Goal: Task Accomplishment & Management: Use online tool/utility

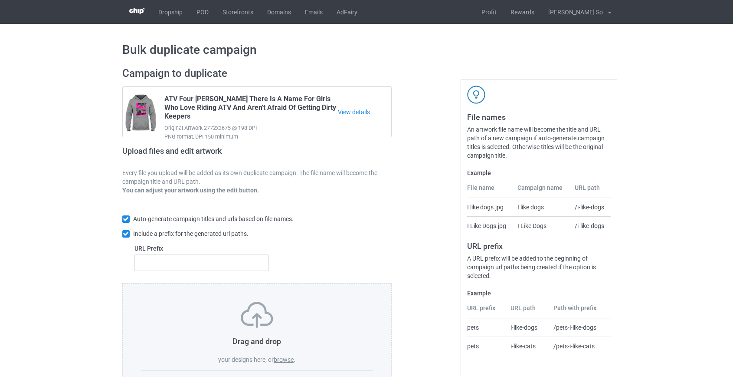
click at [278, 360] on label "browse" at bounding box center [284, 359] width 20 height 7
click at [0, 0] on input "browse" at bounding box center [0, 0] width 0 height 0
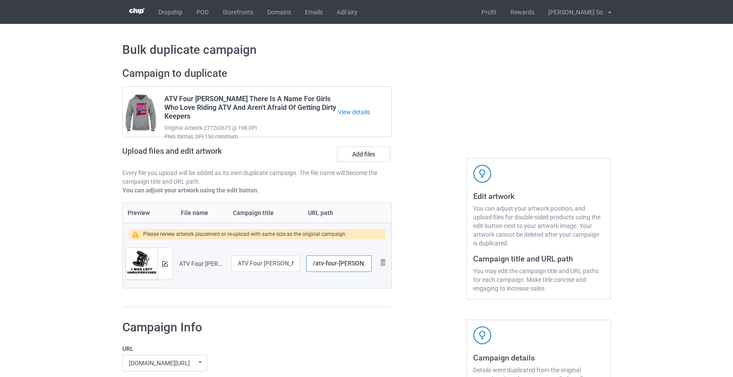
scroll to position [0, 58]
click at [325, 261] on input "/atv-four-wheeler-i-was-left-unsupervised" at bounding box center [338, 263] width 65 height 16
type input "/atv-unsupervised"
click at [164, 260] on button at bounding box center [165, 263] width 6 height 7
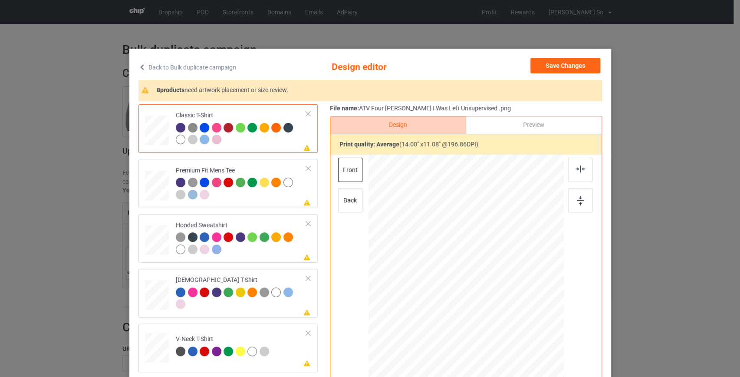
click at [186, 63] on link "Back to Bulk duplicate campaign" at bounding box center [187, 67] width 98 height 19
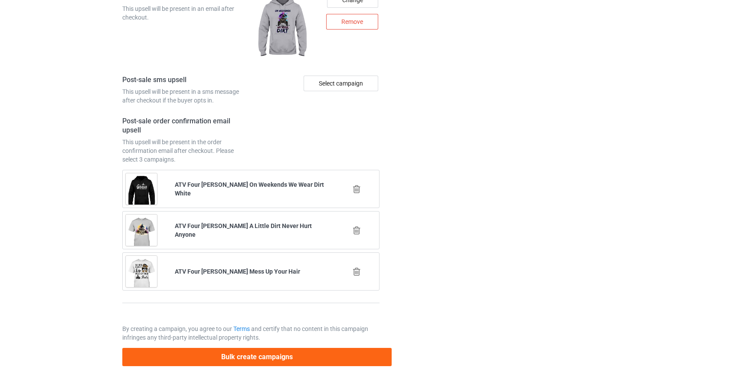
scroll to position [1205, 0]
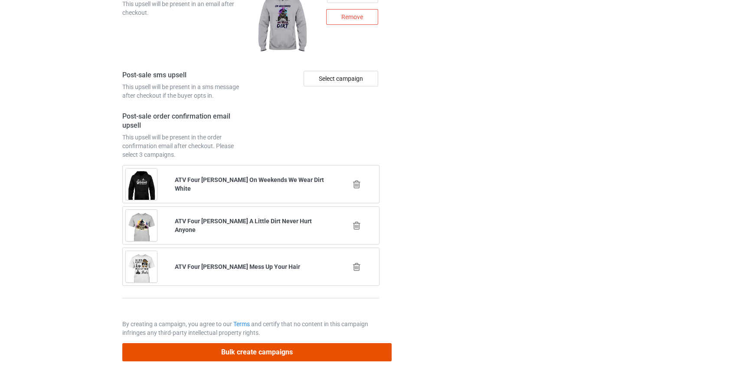
click at [274, 350] on button "Bulk create campaigns" at bounding box center [257, 352] width 270 height 18
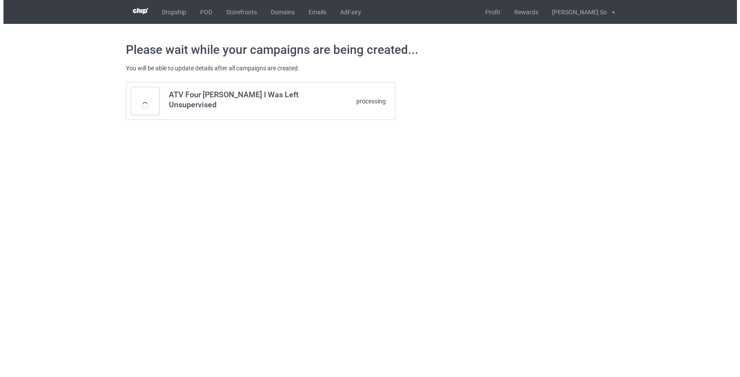
scroll to position [0, 0]
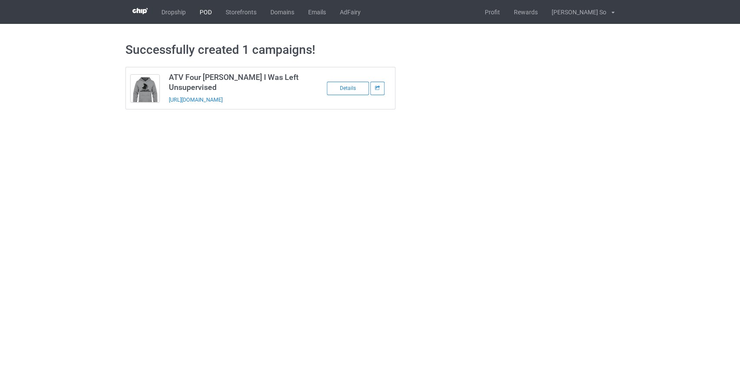
click at [202, 12] on link "POD" at bounding box center [206, 12] width 26 height 24
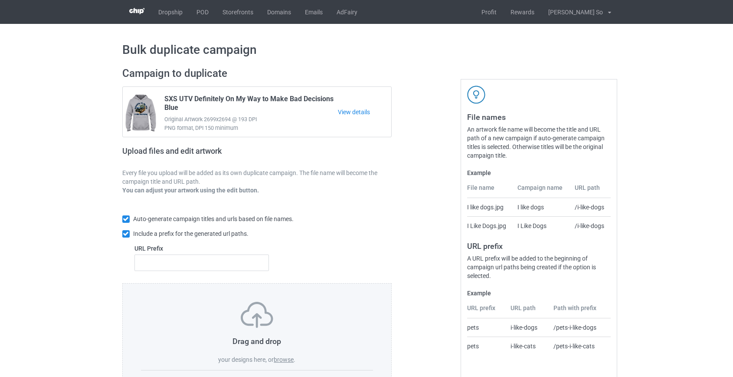
click at [282, 359] on label "browse" at bounding box center [284, 359] width 20 height 7
click at [0, 0] on input "browse" at bounding box center [0, 0] width 0 height 0
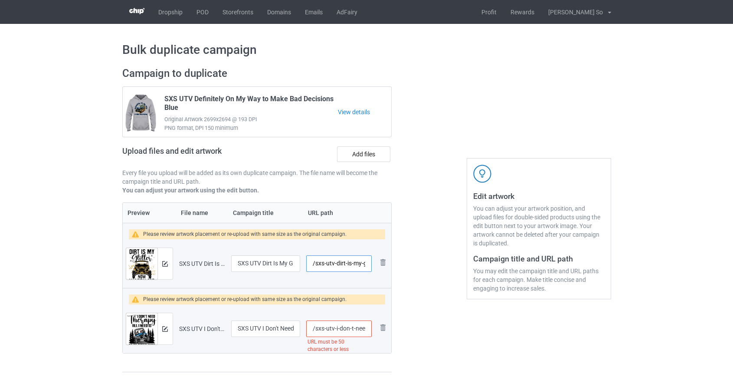
drag, startPoint x: 326, startPoint y: 263, endPoint x: 351, endPoint y: 264, distance: 24.3
click at [351, 264] on input "/sxs-utv-dirt-is-my-glitter-now-watch-me-shine" at bounding box center [338, 263] width 65 height 16
drag, startPoint x: 351, startPoint y: 264, endPoint x: 736, endPoint y: 286, distance: 385.9
click at [733, 289] on html "Dropship POD Storefronts Domains Emails AdFairy Profit Rewards [PERSON_NAME] So…" at bounding box center [366, 188] width 733 height 377
type input "/sxs-my-glitter"
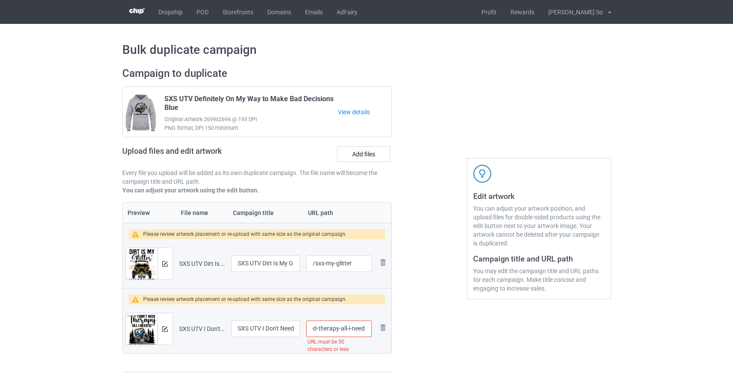
scroll to position [0, 133]
drag, startPoint x: 327, startPoint y: 328, endPoint x: 323, endPoint y: 325, distance: 5.2
click at [323, 325] on input "/sxs-utv-i-don-t-need-therapy-all-i-need-is-to-go-riding-with-my-friends" at bounding box center [338, 328] width 65 height 16
click at [339, 328] on input "/sxs-with-my-friends" at bounding box center [338, 328] width 65 height 16
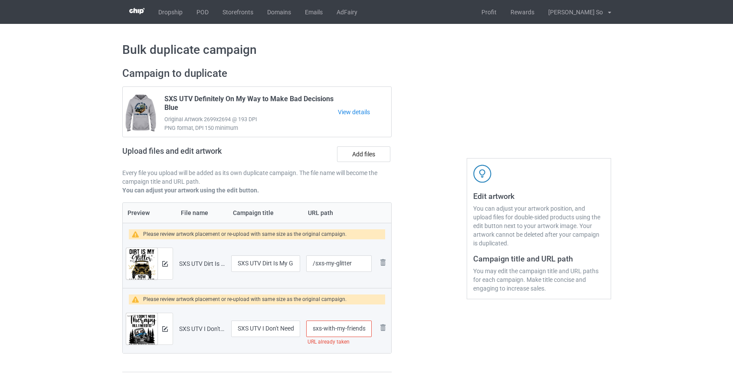
click at [339, 328] on input "/sxs-with-my-friends" at bounding box center [338, 328] width 65 height 16
click at [339, 328] on input "/sxs-with--friends" at bounding box center [338, 328] width 65 height 16
click at [327, 326] on input "/sxs-withfriends" at bounding box center [338, 328] width 65 height 16
click at [359, 331] on input "/sxswithfriends" at bounding box center [338, 328] width 65 height 16
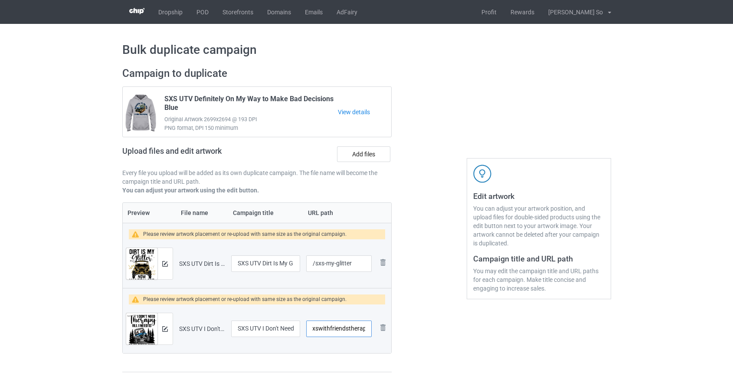
scroll to position [0, 9]
type input "/sxswithfriendstherapy"
click at [165, 264] on img at bounding box center [165, 264] width 6 height 6
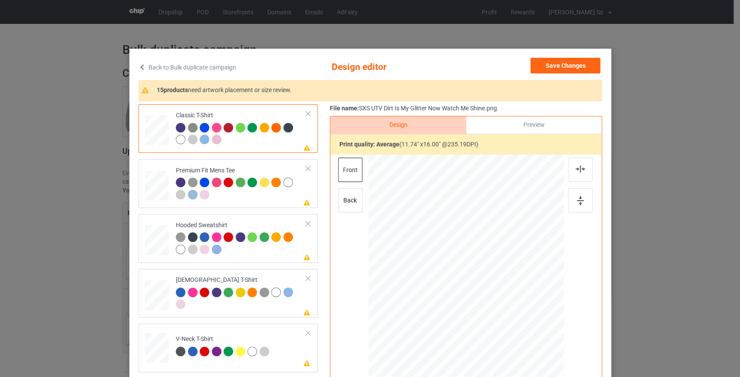
click at [195, 62] on link "Back to Bulk duplicate campaign" at bounding box center [187, 67] width 98 height 19
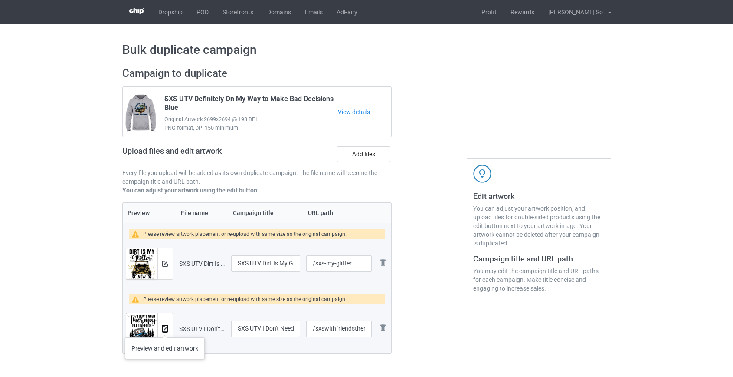
click at [165, 328] on img at bounding box center [165, 329] width 6 height 6
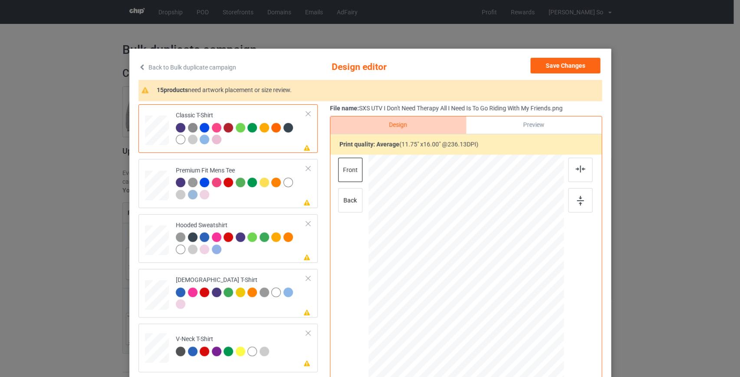
click at [195, 65] on link "Back to Bulk duplicate campaign" at bounding box center [187, 67] width 98 height 19
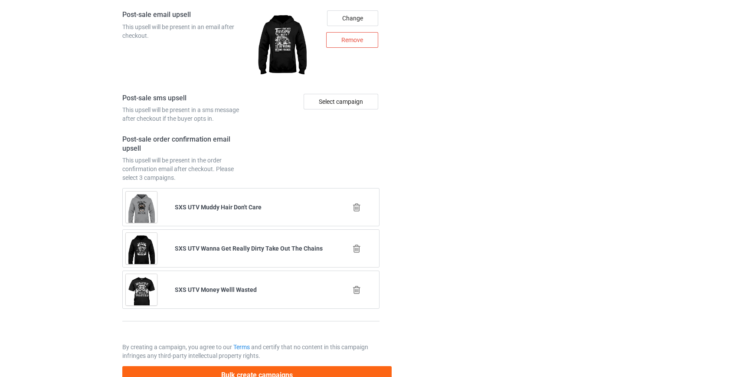
scroll to position [1270, 0]
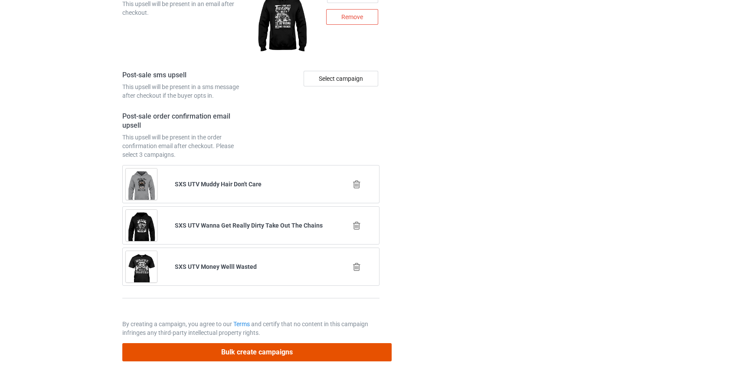
click at [230, 347] on button "Bulk create campaigns" at bounding box center [257, 352] width 270 height 18
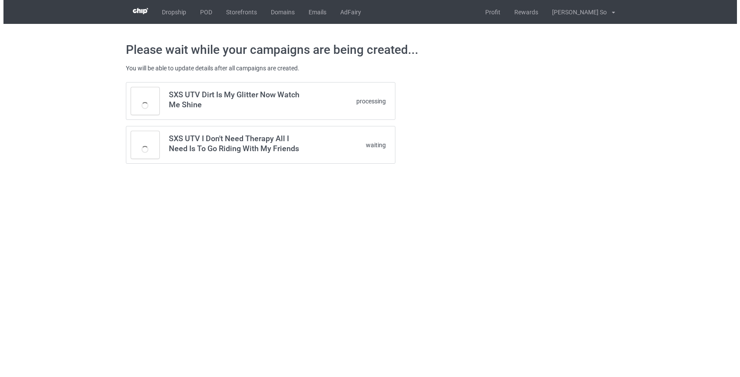
scroll to position [0, 0]
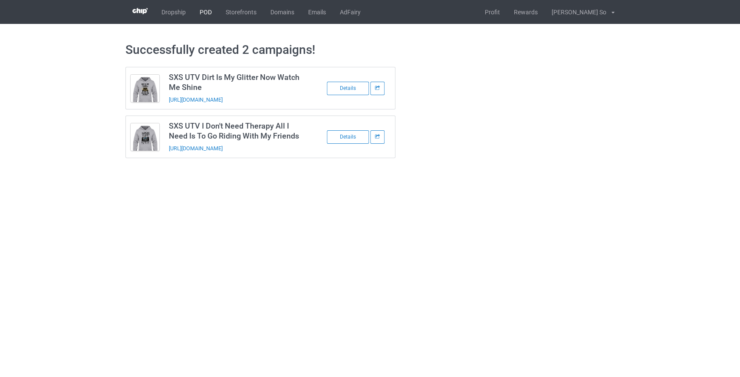
click at [207, 8] on link "POD" at bounding box center [206, 12] width 26 height 24
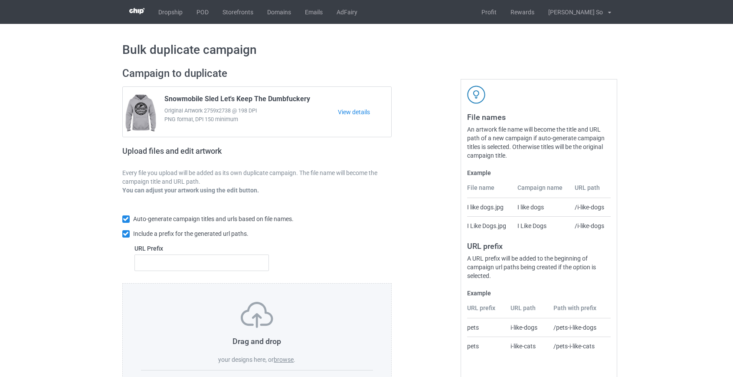
click at [288, 362] on label "browse" at bounding box center [284, 359] width 20 height 7
click at [0, 0] on input "browse" at bounding box center [0, 0] width 0 height 0
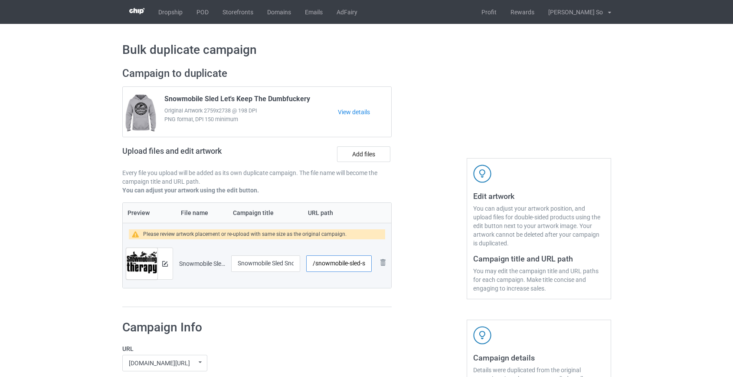
click at [335, 265] on input "/snowmobile-sled-snowmobiling-is-my-therapy" at bounding box center [338, 263] width 65 height 16
click at [335, 265] on input "/sled-snowmobiling-is-my-therapy" at bounding box center [338, 263] width 65 height 16
click at [338, 263] on input "/sled-is-my-therapy" at bounding box center [338, 263] width 65 height 16
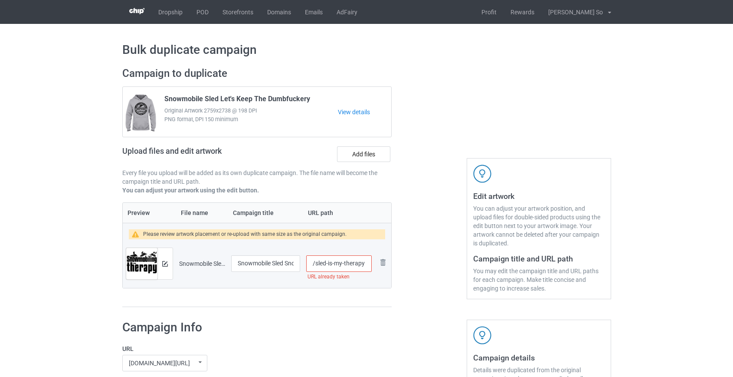
click at [338, 263] on input "/sled-is-my-therapy" at bounding box center [338, 263] width 65 height 16
type input "/sled-is-therapy"
click at [168, 265] on div at bounding box center [164, 263] width 15 height 31
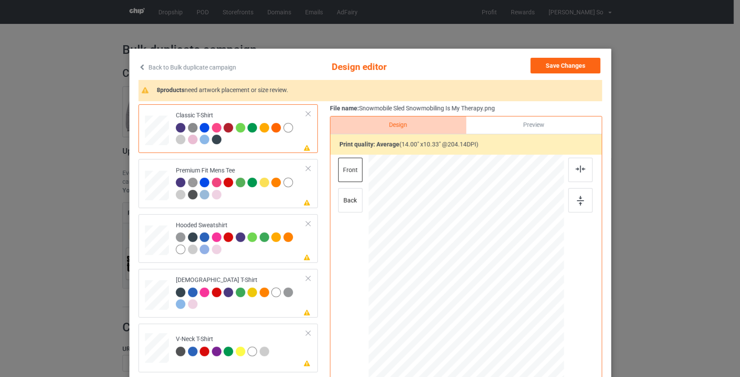
click at [204, 67] on link "Back to Bulk duplicate campaign" at bounding box center [187, 67] width 98 height 19
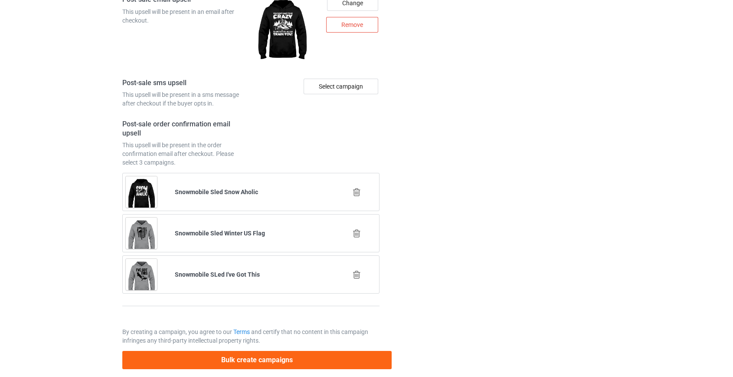
scroll to position [1205, 0]
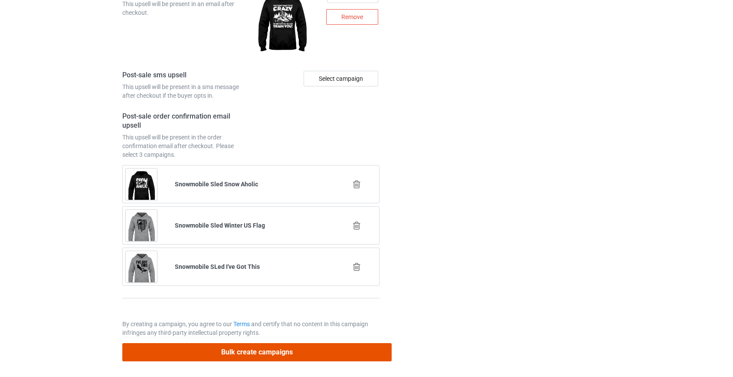
click at [239, 347] on button "Bulk create campaigns" at bounding box center [257, 352] width 270 height 18
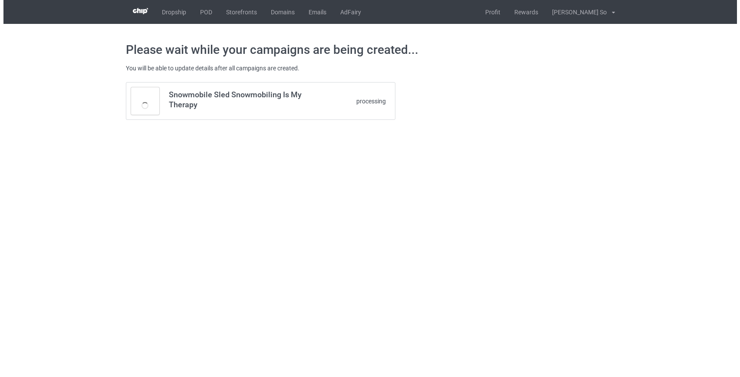
scroll to position [0, 0]
